Goal: Obtain resource: Download file/media

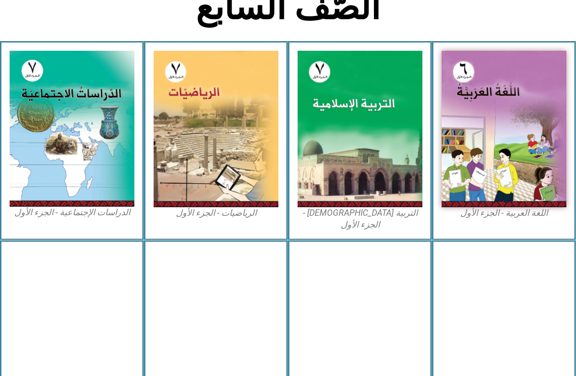
scroll to position [263, 0]
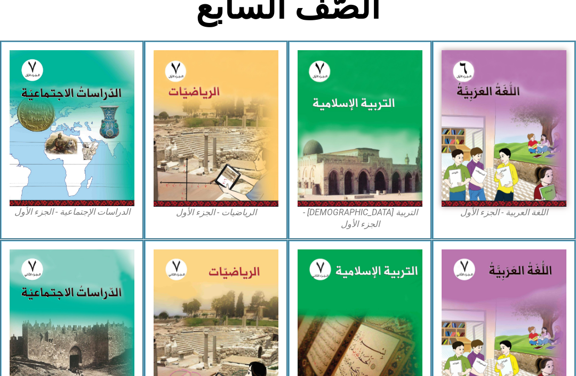
click at [377, 165] on img at bounding box center [360, 128] width 125 height 156
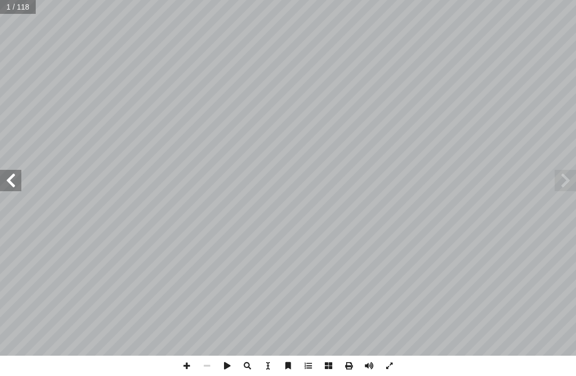
click at [556, 177] on span at bounding box center [565, 180] width 21 height 21
click at [575, 171] on span at bounding box center [565, 180] width 21 height 21
click at [570, 178] on span at bounding box center [565, 180] width 21 height 21
click at [10, 175] on span at bounding box center [10, 180] width 21 height 21
click at [569, 186] on span at bounding box center [565, 180] width 21 height 21
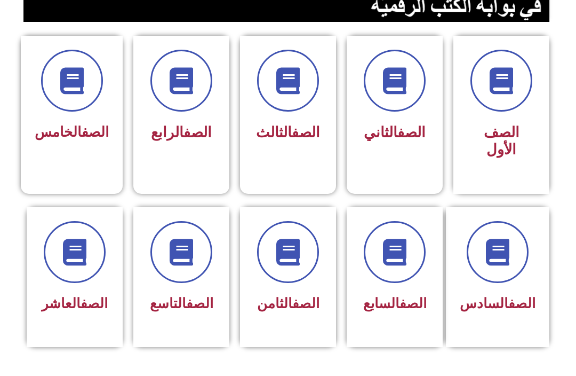
scroll to position [264, 0]
click at [400, 260] on icon at bounding box center [395, 252] width 27 height 27
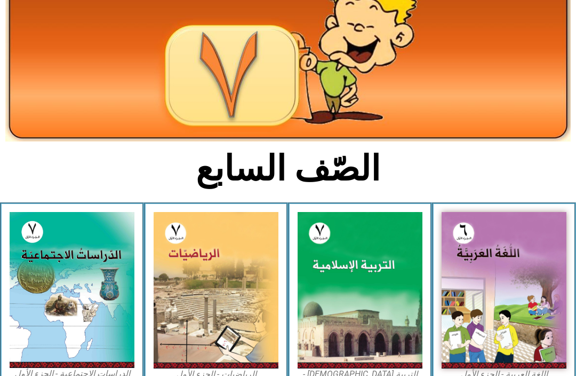
scroll to position [100, 0]
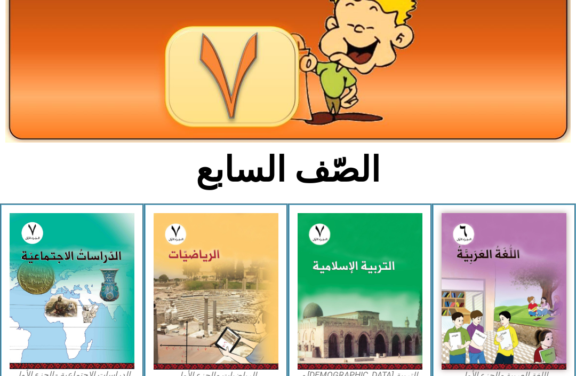
click at [351, 268] on img at bounding box center [360, 291] width 125 height 156
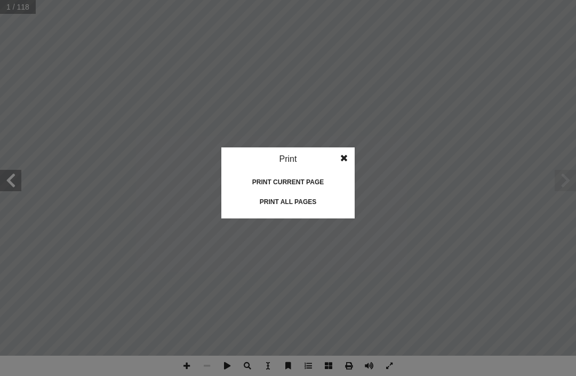
click at [326, 204] on div "Print all pages" at bounding box center [288, 201] width 107 height 17
